Goal: Navigation & Orientation: Go to known website

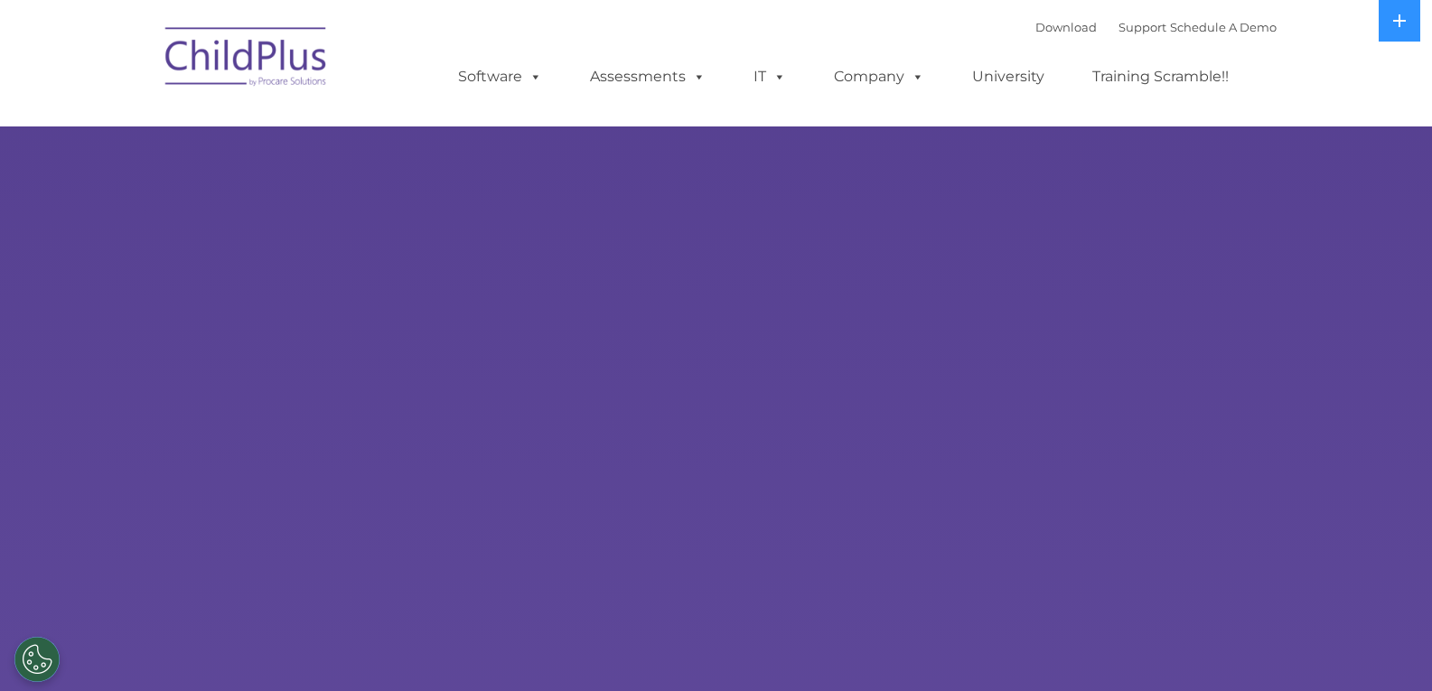
select select "MEDIUM"
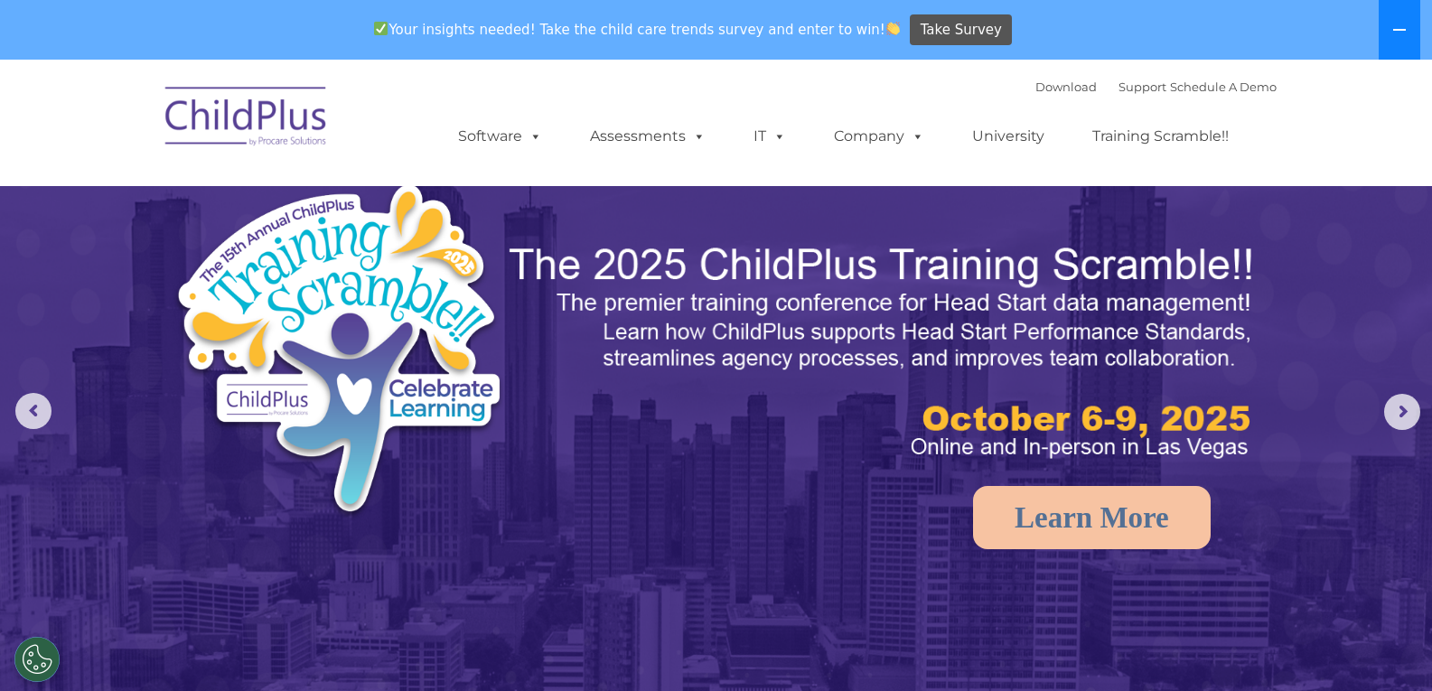
click at [1406, 33] on icon at bounding box center [1400, 30] width 14 height 14
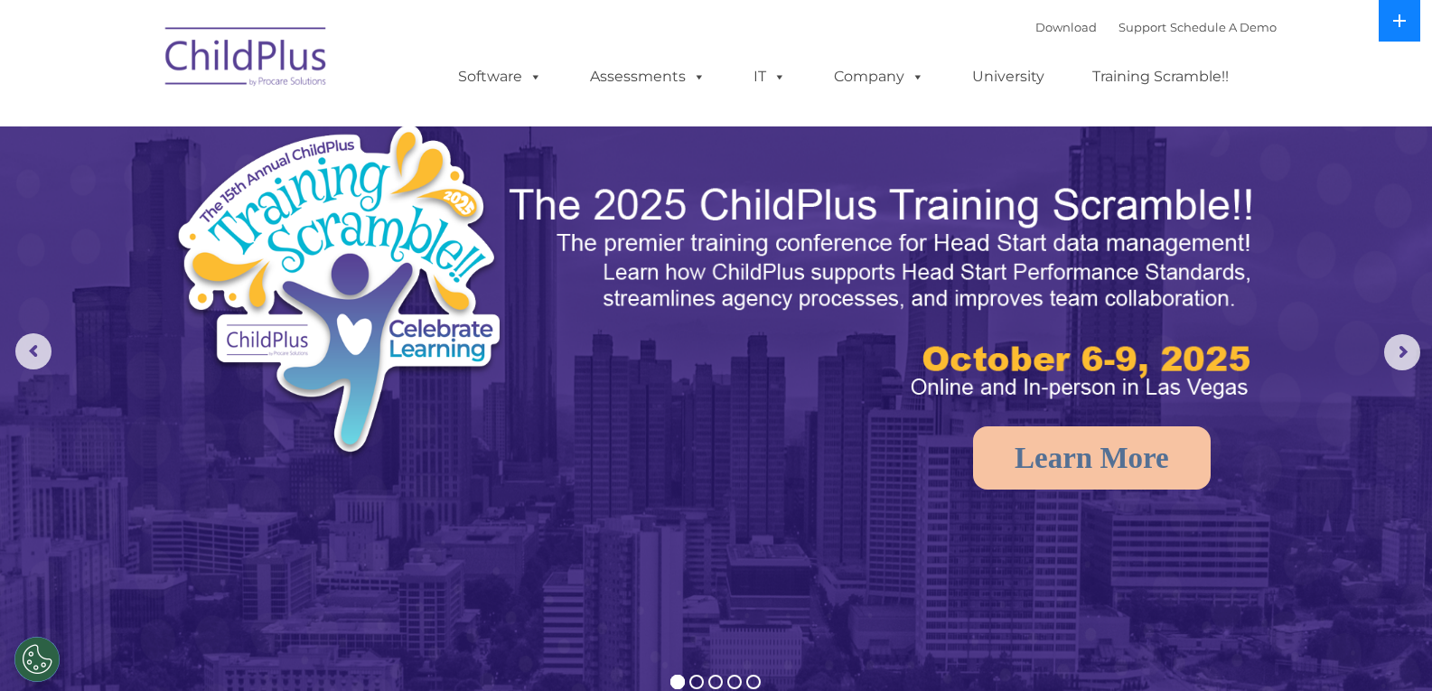
click at [1406, 33] on button at bounding box center [1400, 21] width 42 height 42
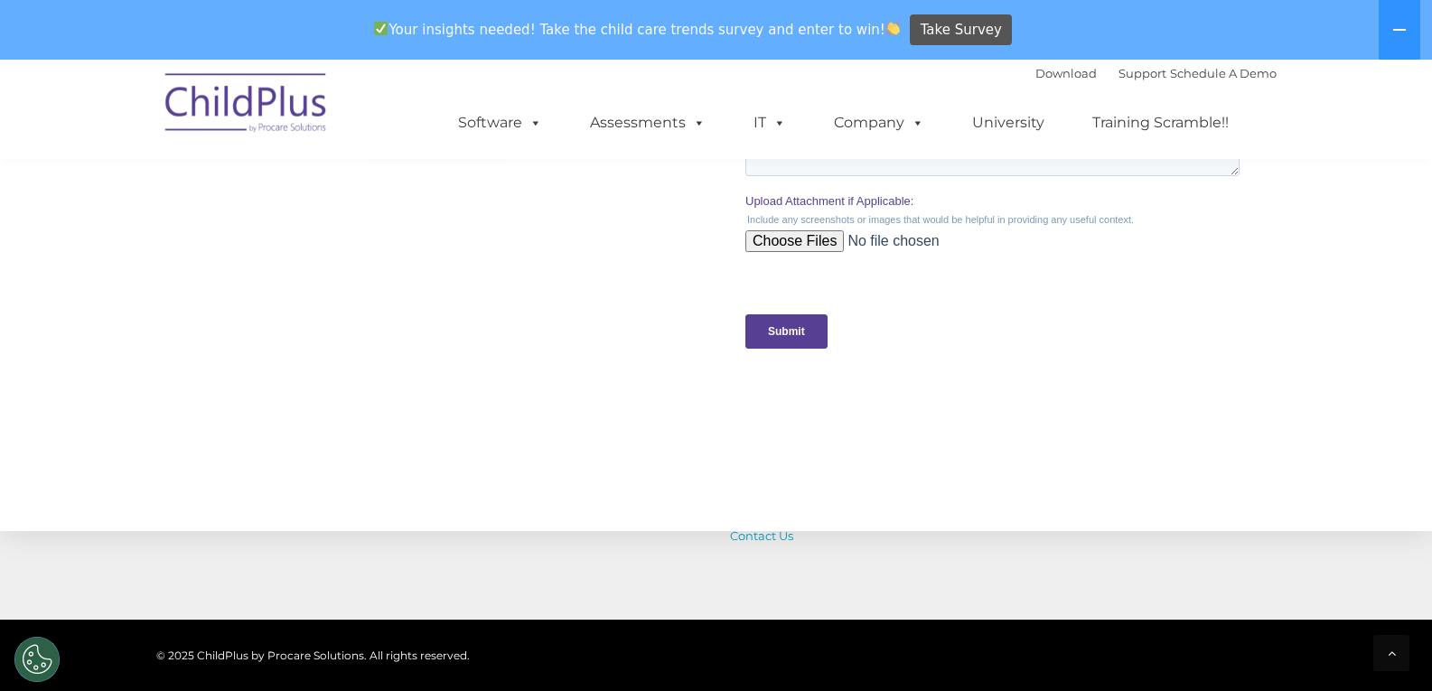
scroll to position [1767, 0]
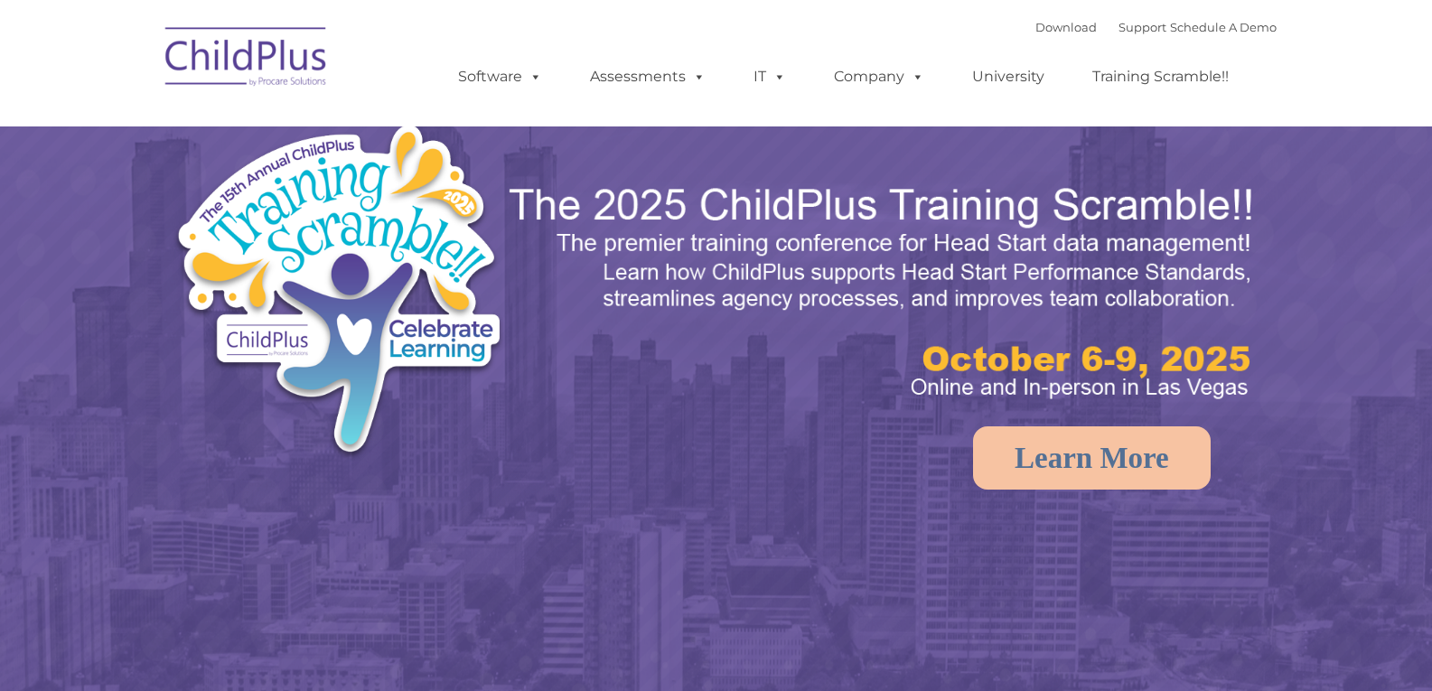
select select "MEDIUM"
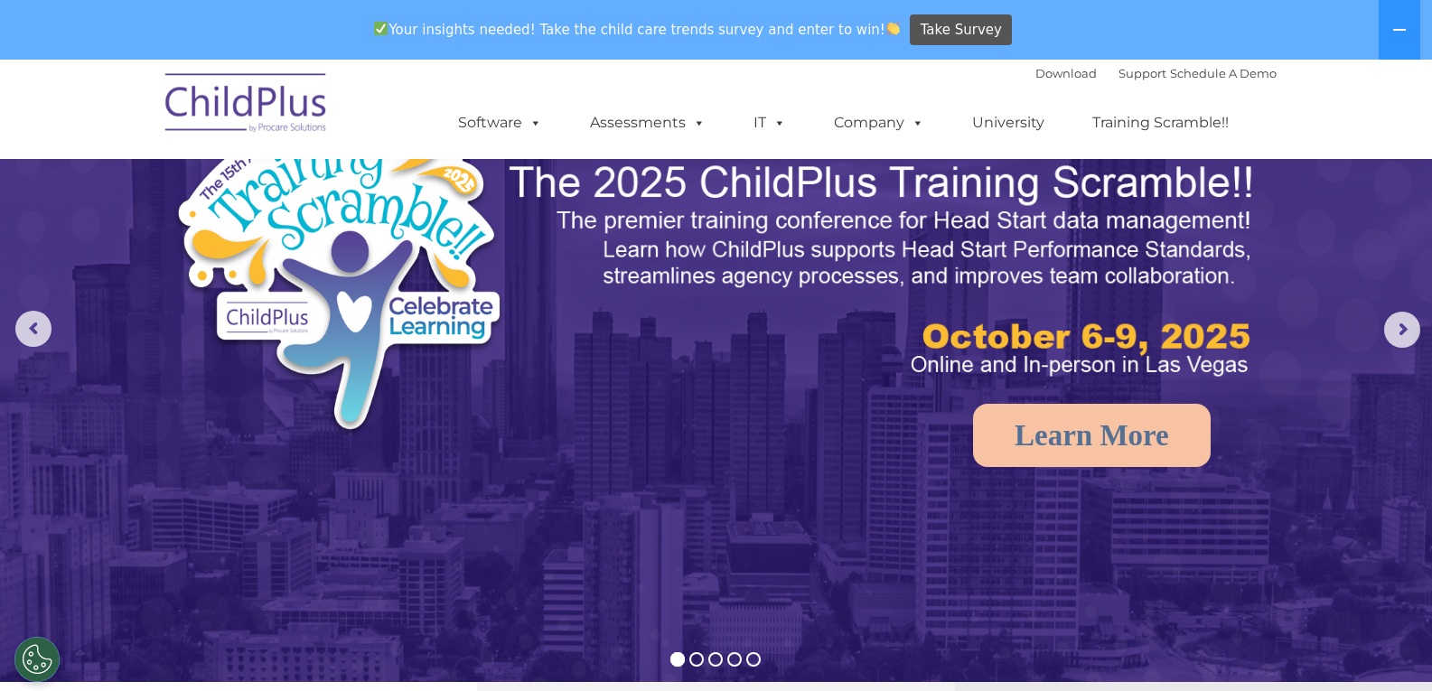
scroll to position [90, 0]
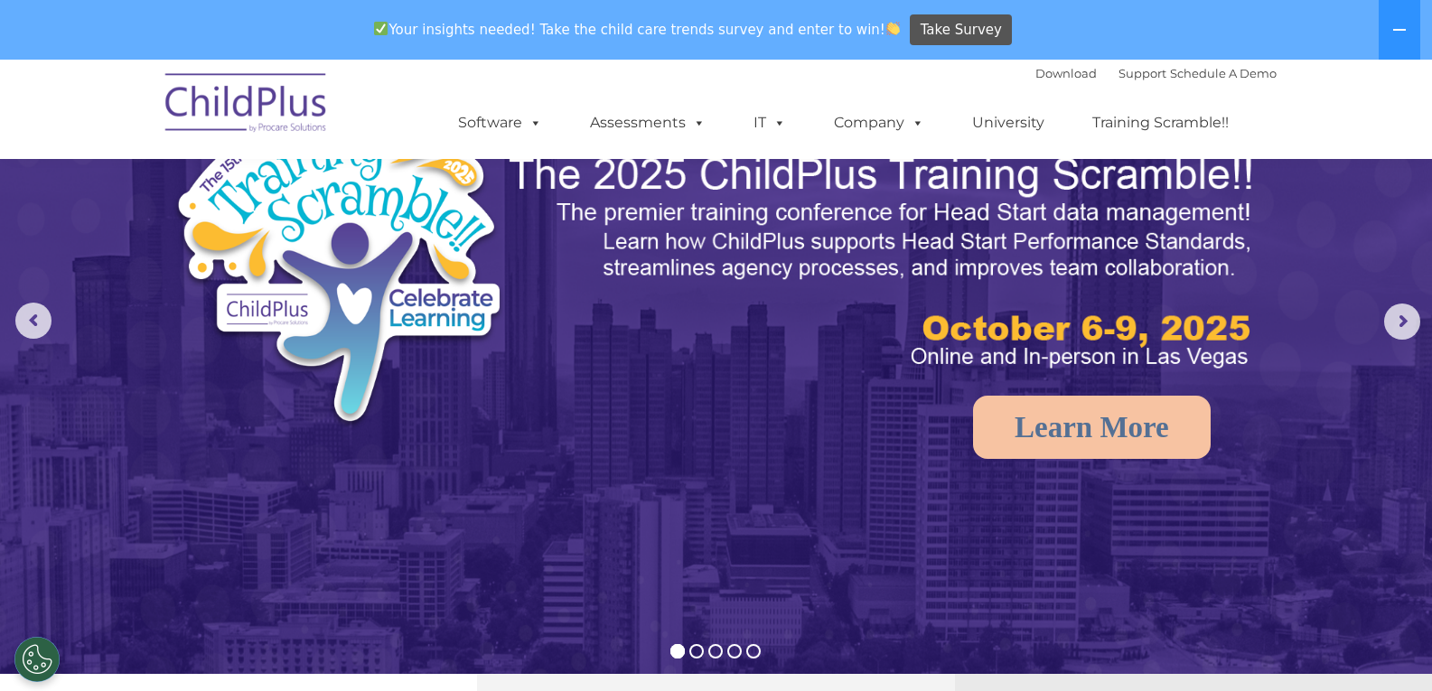
click at [304, 122] on img at bounding box center [246, 106] width 181 height 90
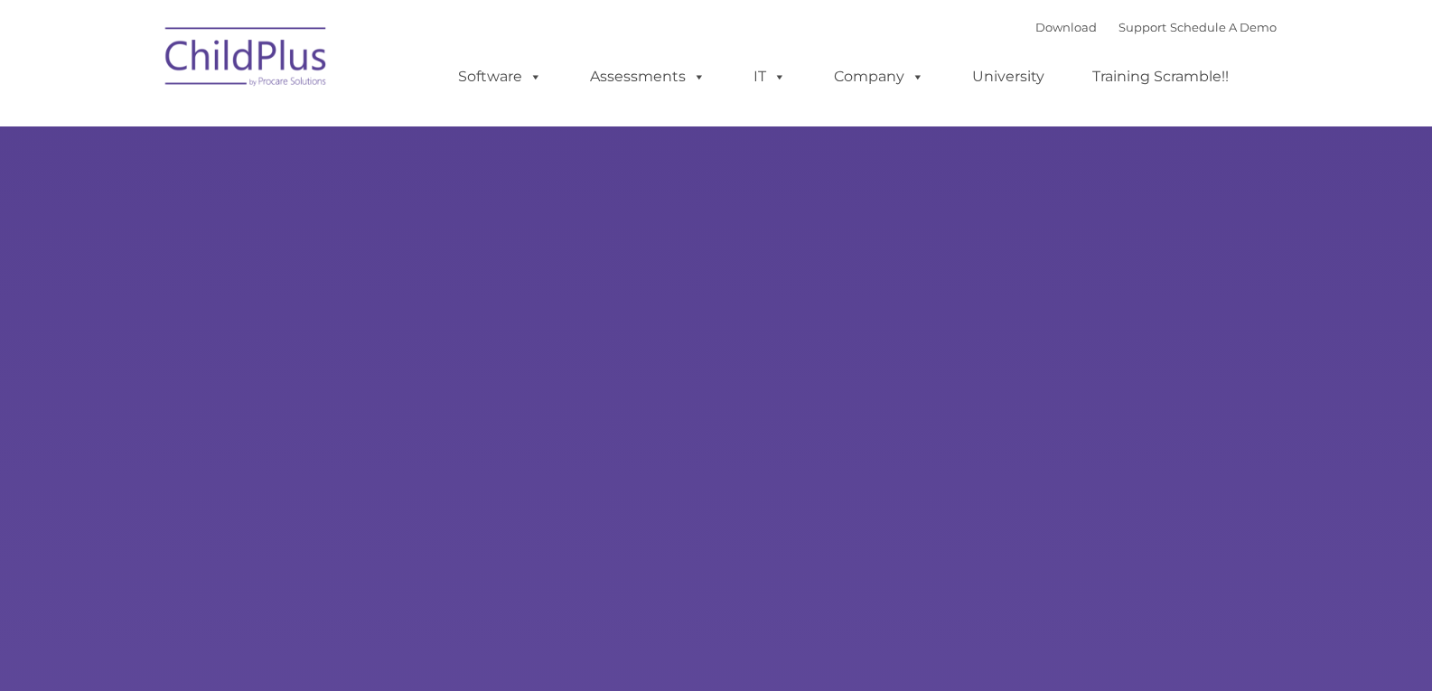
type input ""
select select "MEDIUM"
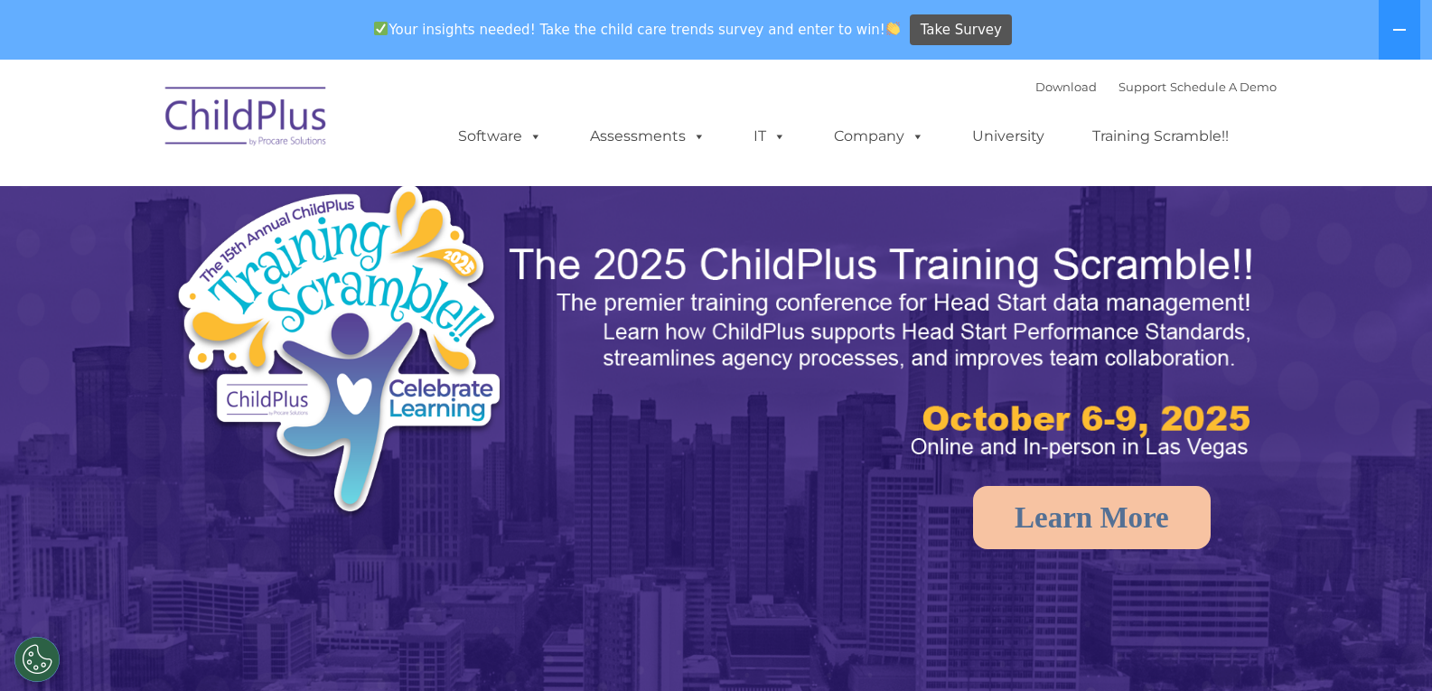
select select "MEDIUM"
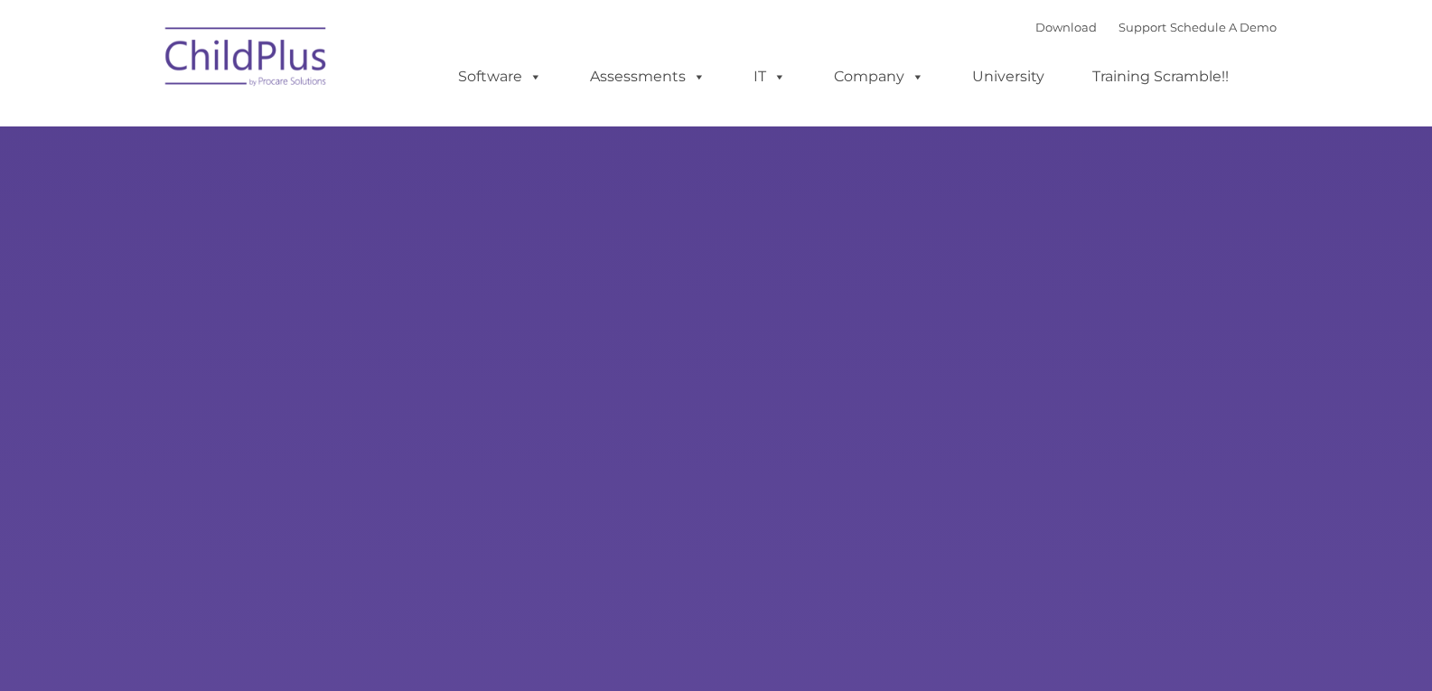
select select "MEDIUM"
